Goal: Transaction & Acquisition: Subscribe to service/newsletter

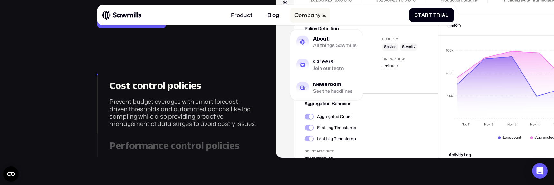
scroll to position [1003, 0]
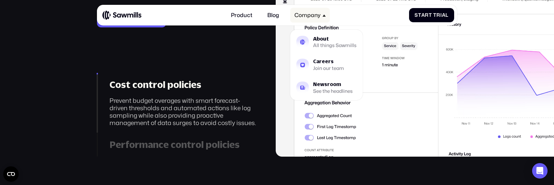
click at [318, 15] on div "Company" at bounding box center [307, 15] width 26 height 7
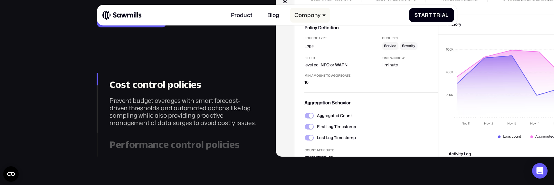
click at [321, 16] on div "Company" at bounding box center [310, 15] width 40 height 15
click at [248, 16] on link "Product" at bounding box center [242, 15] width 30 height 15
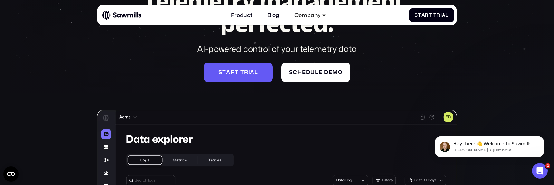
scroll to position [79, 0]
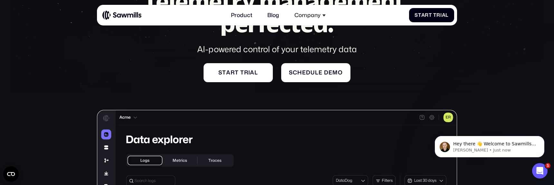
click at [248, 67] on link "S t a r t t r i a l S t a r t t r i a l" at bounding box center [238, 72] width 69 height 19
